Goal: Navigation & Orientation: Find specific page/section

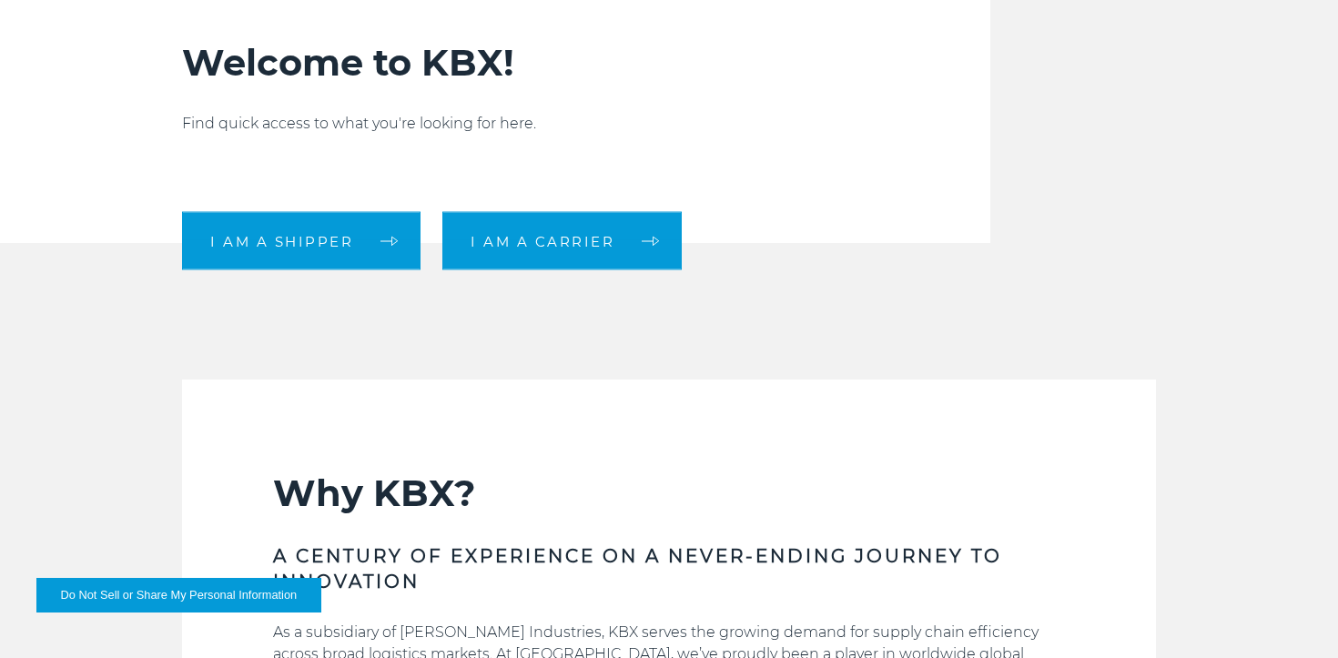
scroll to position [212, 0]
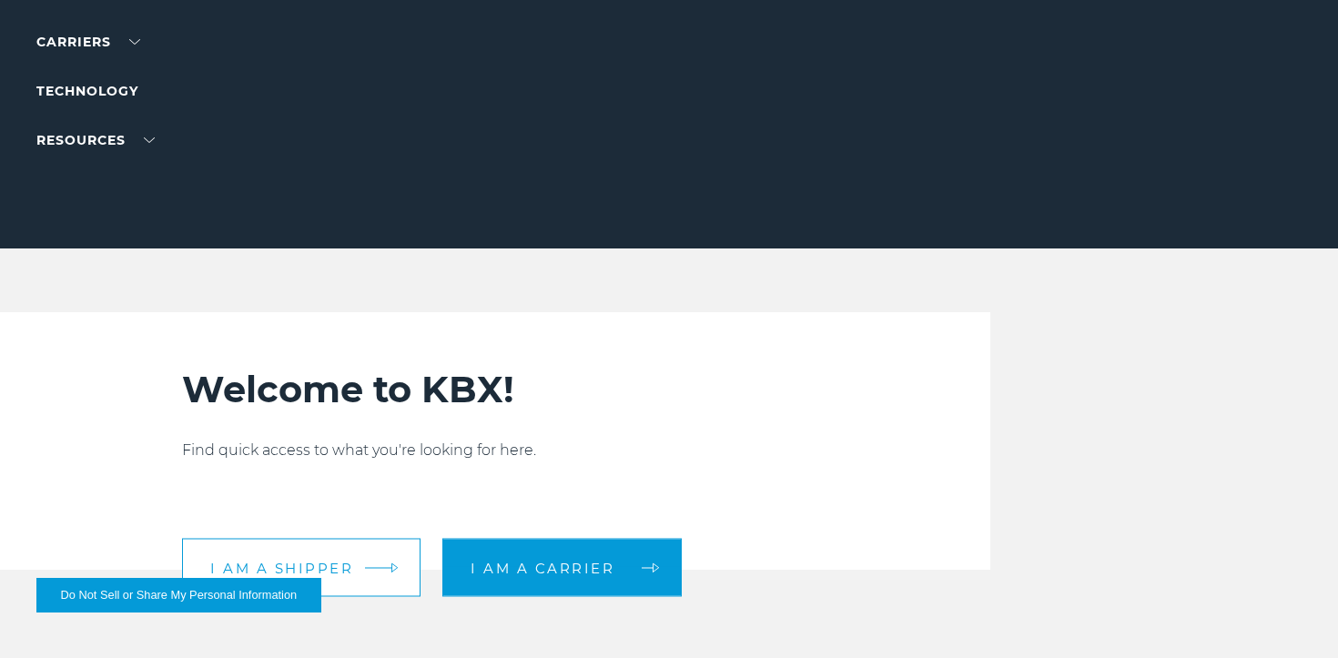
click at [295, 561] on span "I am a shipper" at bounding box center [281, 568] width 143 height 14
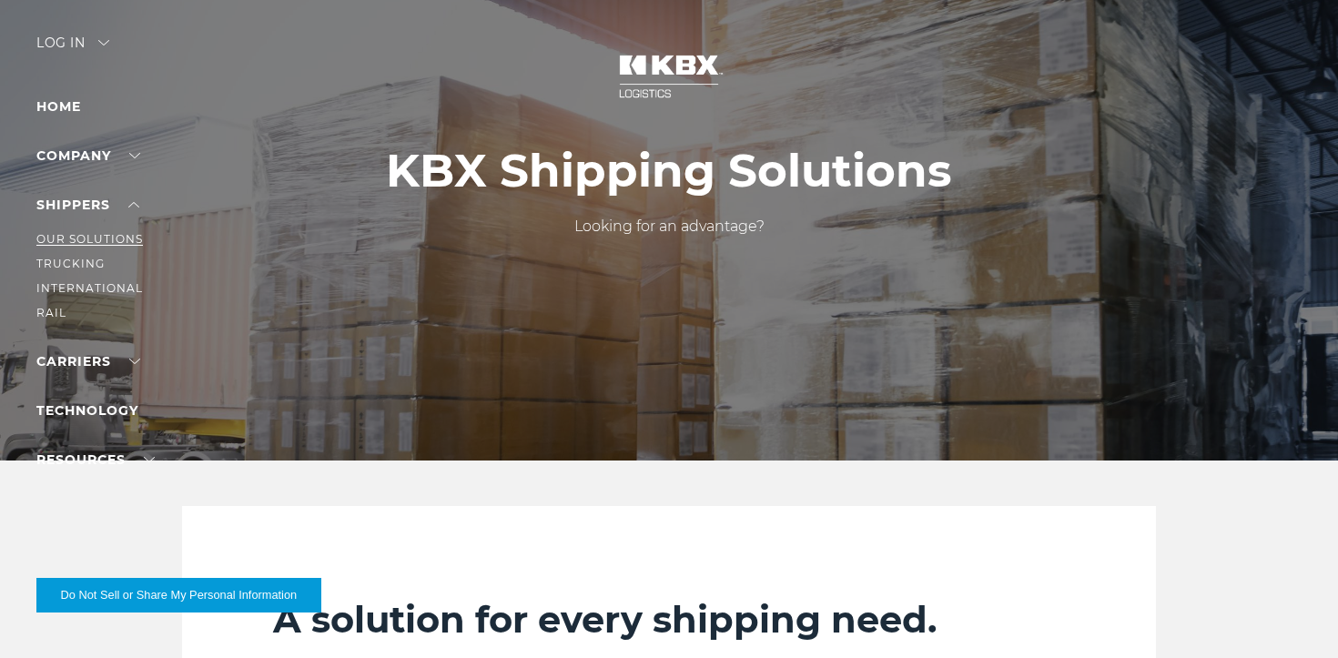
click at [116, 243] on link "Our Solutions" at bounding box center [89, 239] width 107 height 14
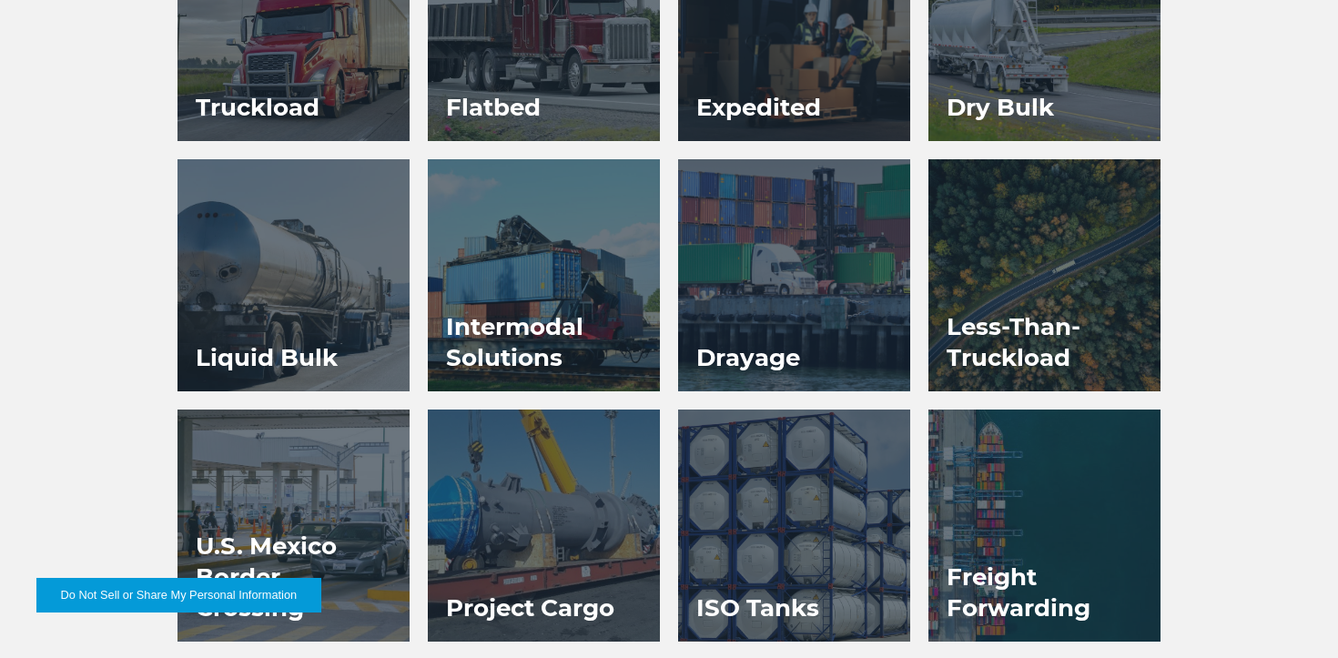
scroll to position [1268, 0]
